Goal: Task Accomplishment & Management: Manage account settings

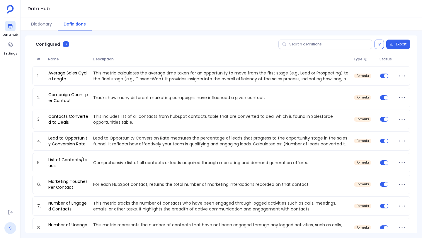
click at [7, 224] on link "S" at bounding box center [10, 228] width 12 height 12
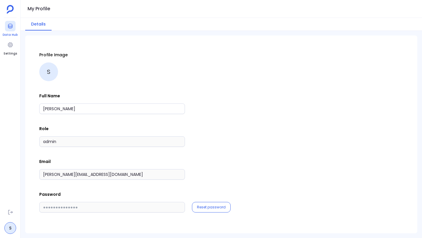
click at [12, 25] on icon at bounding box center [10, 26] width 6 height 6
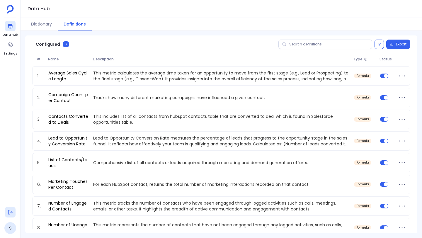
click at [8, 214] on icon at bounding box center [10, 212] width 6 height 6
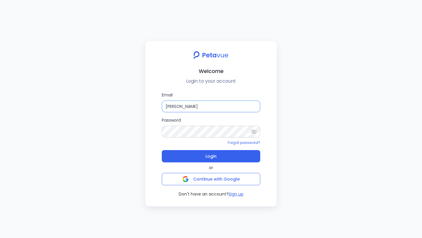
drag, startPoint x: 206, startPoint y: 105, endPoint x: 160, endPoint y: 105, distance: 45.7
click at [160, 105] on div "Email [PERSON_NAME] Password Forgot password? Login or Continue with Google Don…" at bounding box center [211, 144] width 122 height 105
paste input "[PERSON_NAME][EMAIL_ADDRESS][DOMAIN_NAME]"
type input "[PERSON_NAME][EMAIL_ADDRESS][DOMAIN_NAME]"
click at [158, 130] on div "Email [PERSON_NAME][EMAIL_ADDRESS][DOMAIN_NAME] Password Forgot password? Login…" at bounding box center [211, 144] width 122 height 105
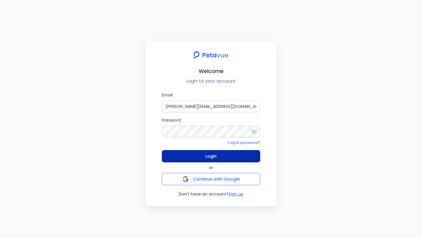
click at [181, 158] on button "Login" at bounding box center [211, 156] width 98 height 12
